Goal: Book appointment/travel/reservation

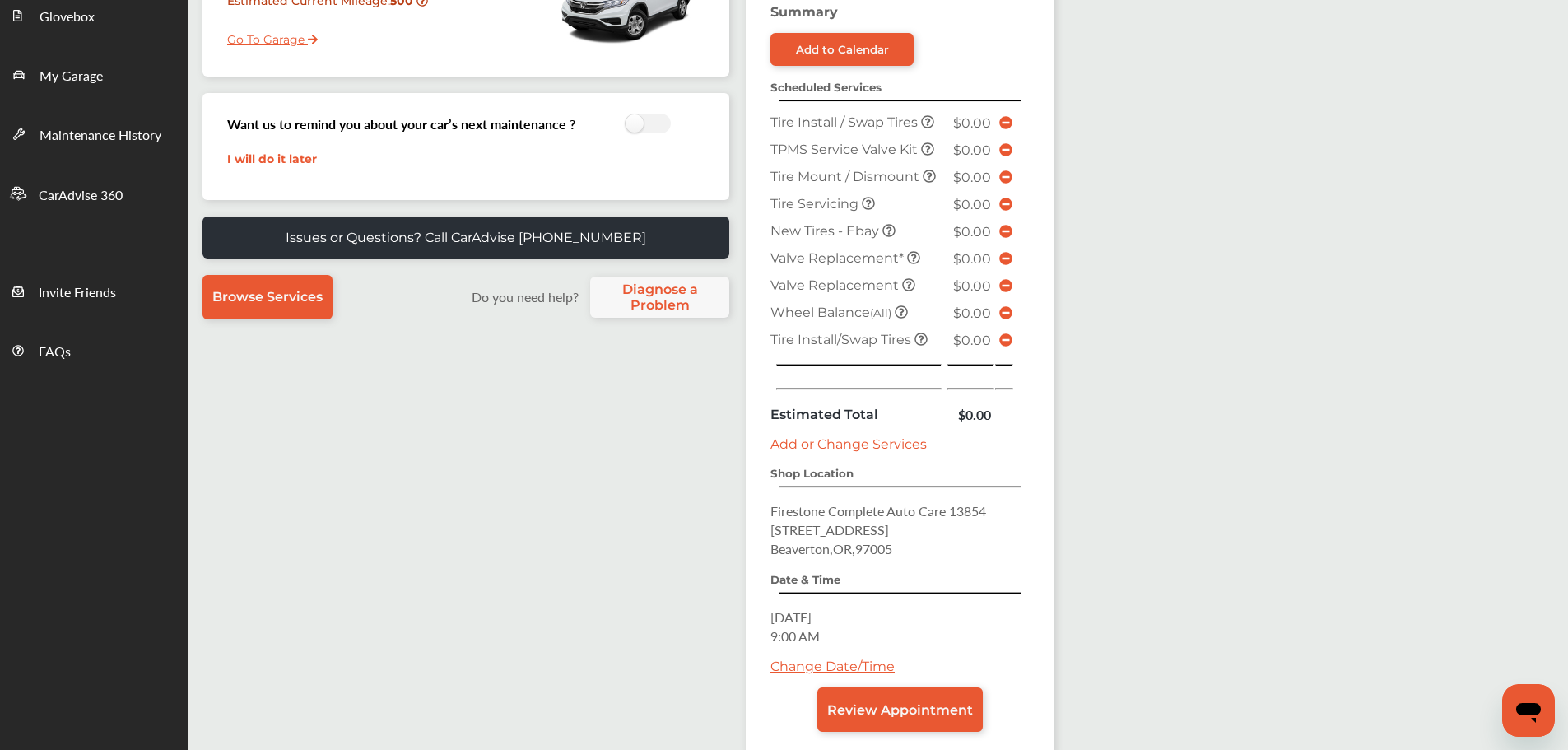
scroll to position [423, 0]
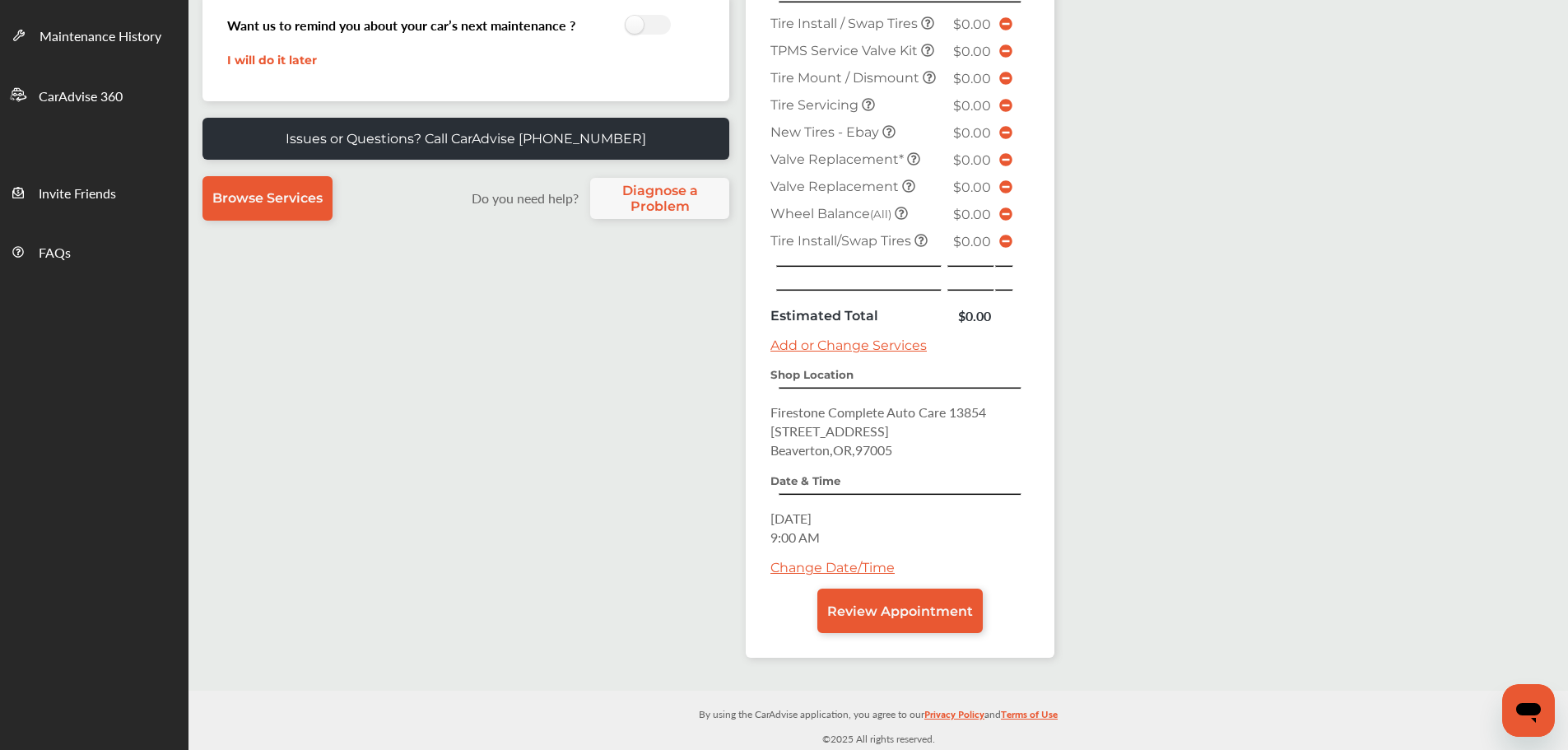
click at [915, 604] on span "Review Appointment" at bounding box center [900, 611] width 145 height 16
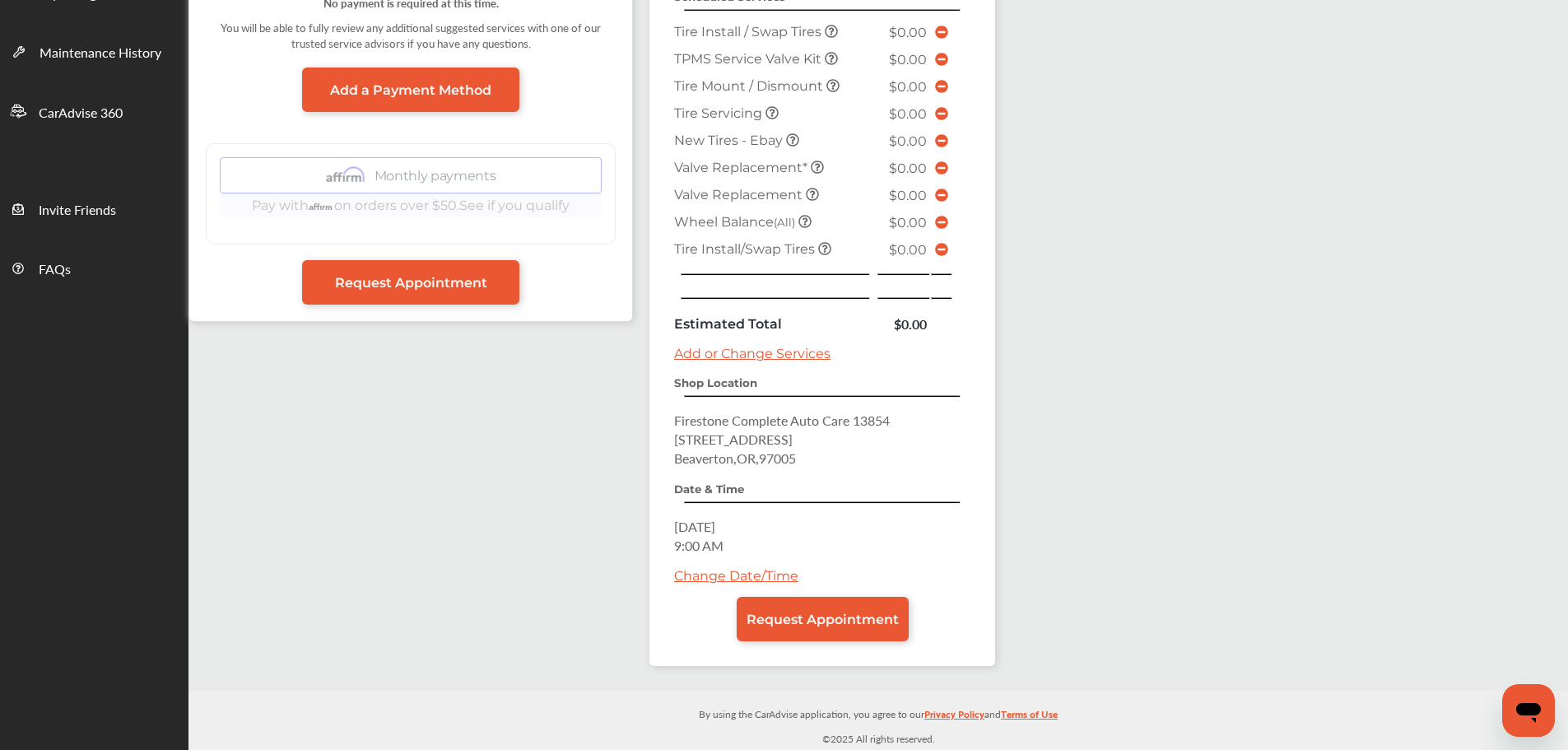
click at [886, 599] on link "Request Appointment" at bounding box center [823, 619] width 172 height 44
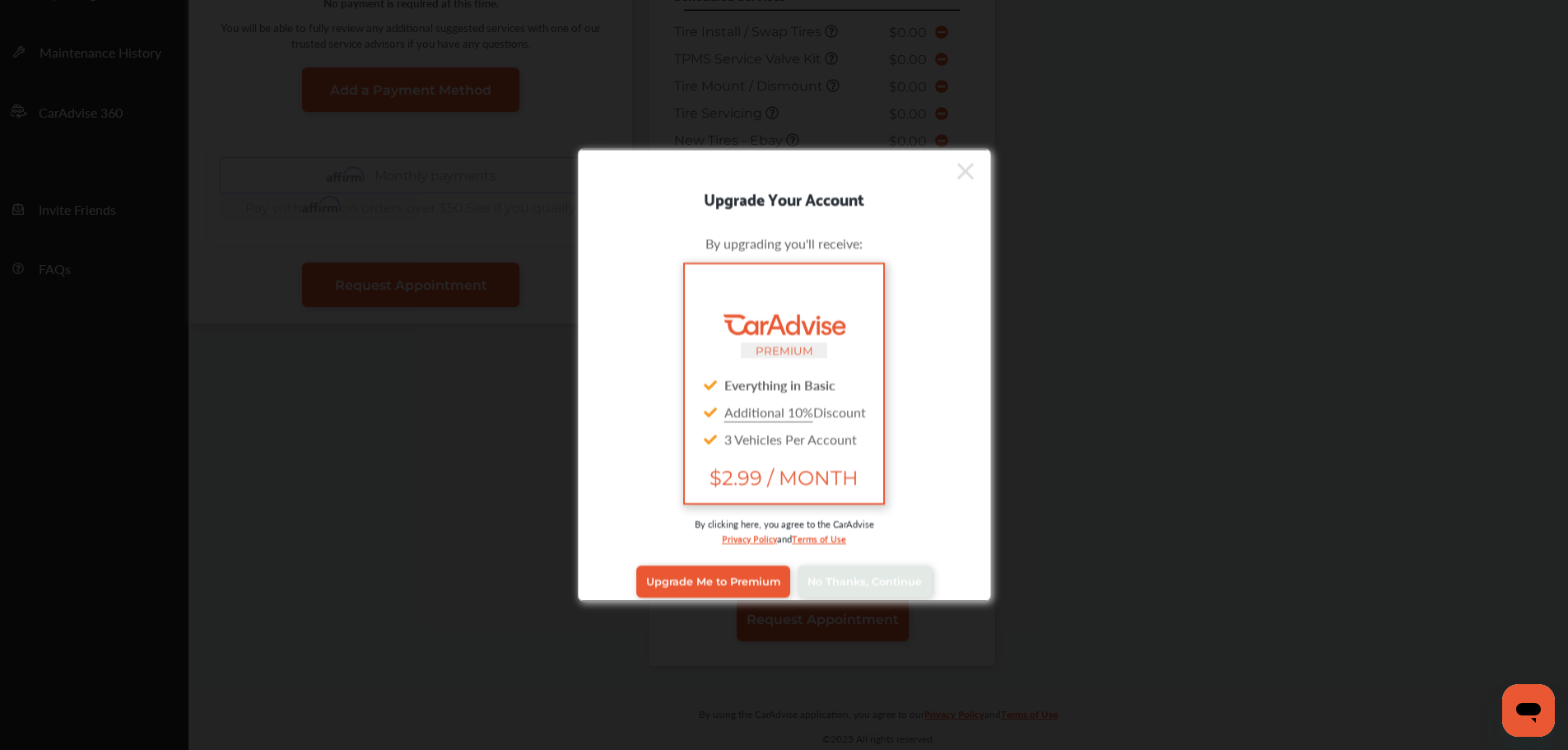
scroll to position [406, 0]
click at [877, 617] on div "Upgrade Your Account By upgrading you'll receive: PREMIUM Everything in Basic A…" at bounding box center [784, 375] width 1568 height 750
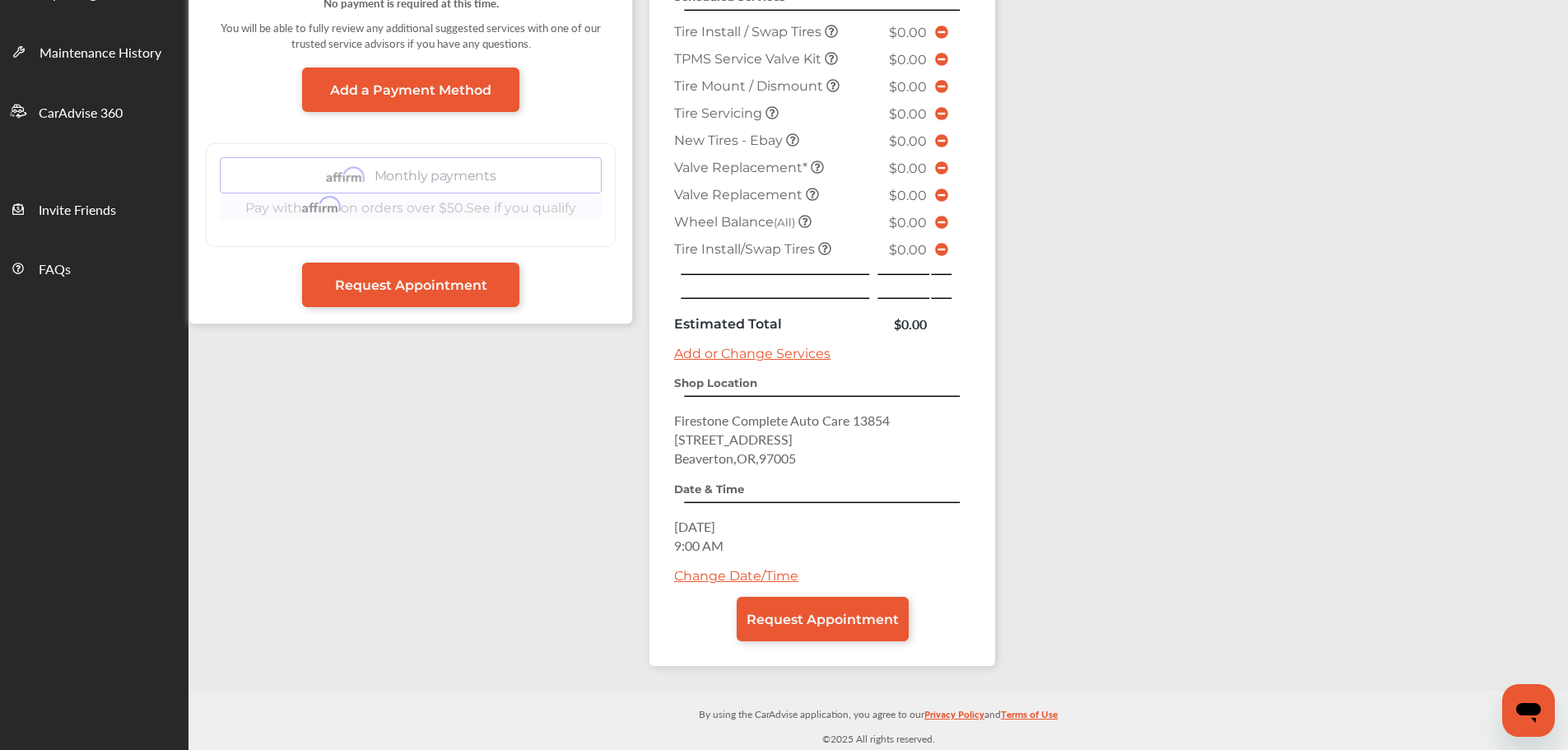
click at [877, 606] on link "Request Appointment" at bounding box center [823, 619] width 172 height 44
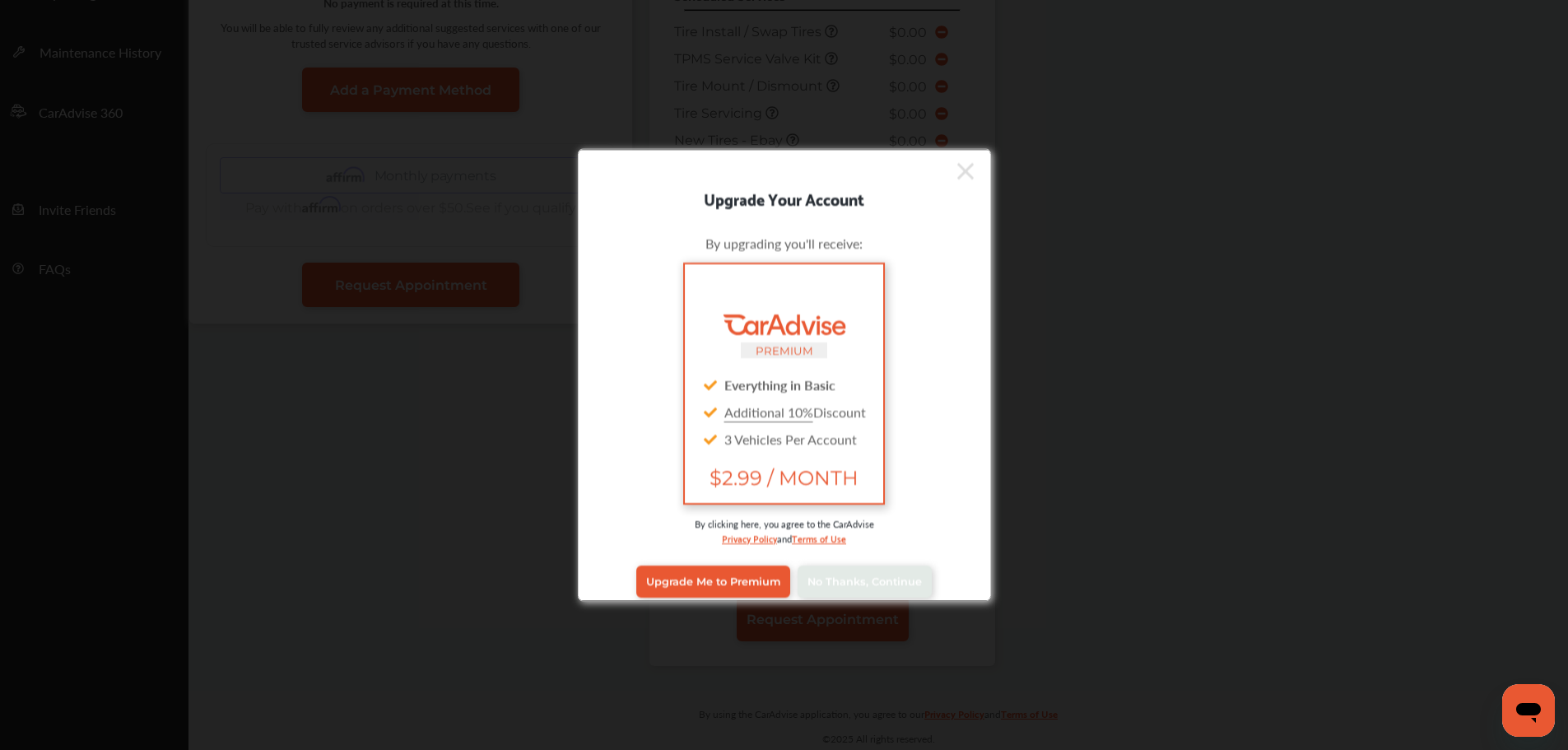
click at [879, 568] on link "No Thanks, Continue" at bounding box center [865, 581] width 134 height 31
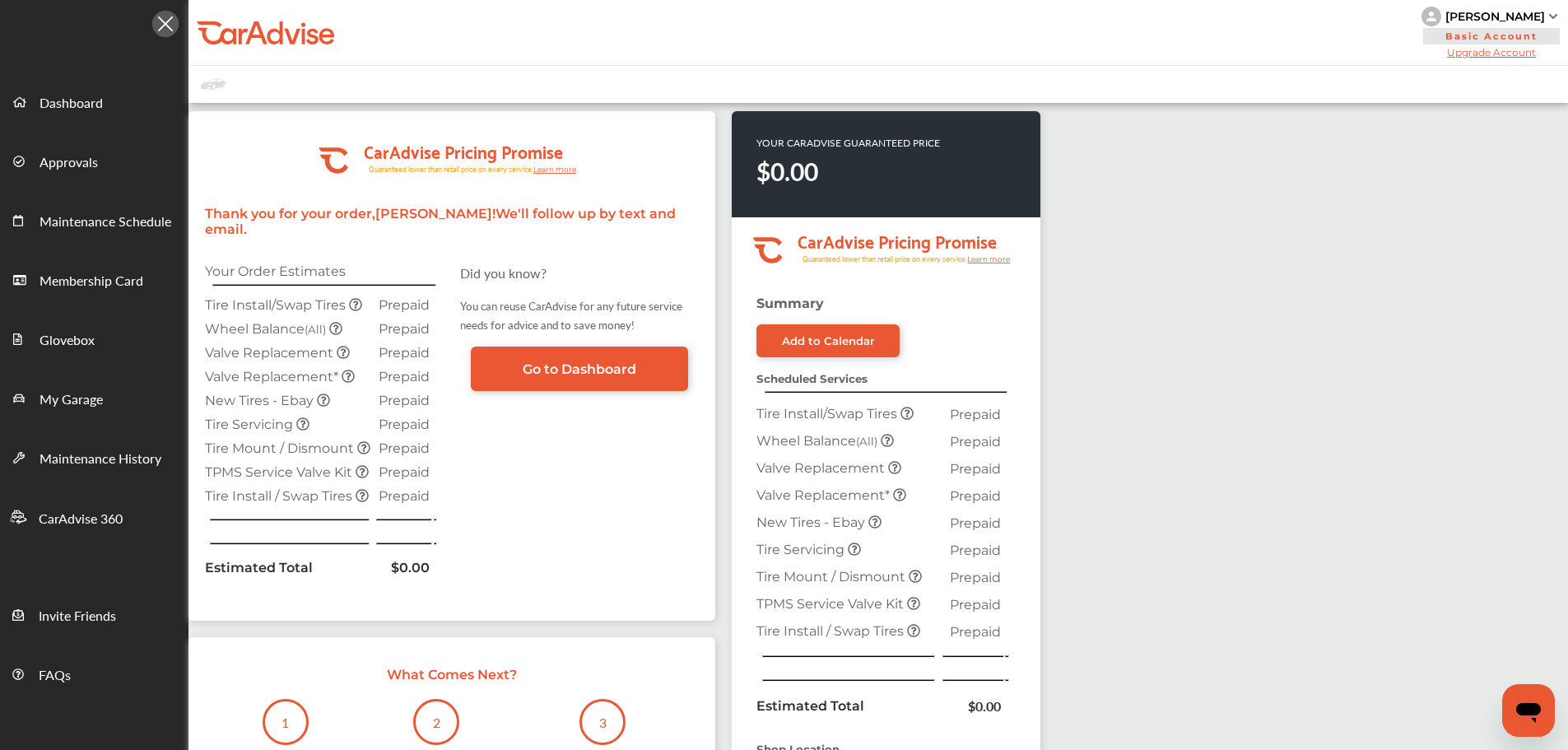
scroll to position [348, 0]
